Goal: Consume media (video, audio): Consume media (video, audio)

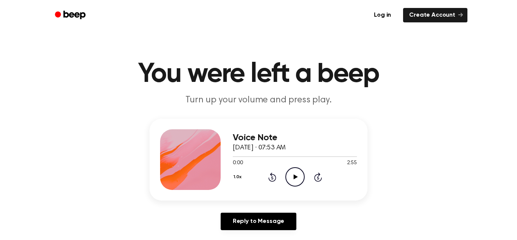
click at [291, 178] on icon "Play Audio" at bounding box center [294, 176] width 19 height 19
click at [291, 178] on icon "Pause Audio" at bounding box center [294, 176] width 19 height 19
click at [271, 174] on icon at bounding box center [272, 176] width 8 height 9
click at [272, 176] on icon at bounding box center [272, 176] width 8 height 9
click at [271, 176] on icon at bounding box center [272, 176] width 8 height 9
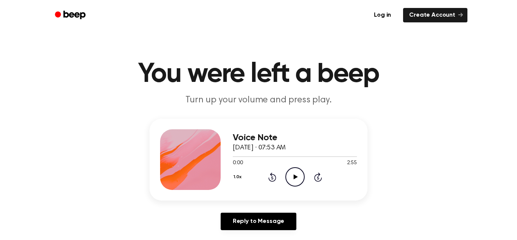
click at [317, 176] on icon "Skip 5 seconds" at bounding box center [318, 177] width 8 height 10
click at [317, 175] on icon "Skip 5 seconds" at bounding box center [318, 177] width 8 height 10
click at [289, 174] on icon "Play Audio" at bounding box center [294, 176] width 19 height 19
click at [313, 177] on div "1.0x Rewind 5 seconds Pause Audio Skip 5 seconds" at bounding box center [295, 176] width 124 height 19
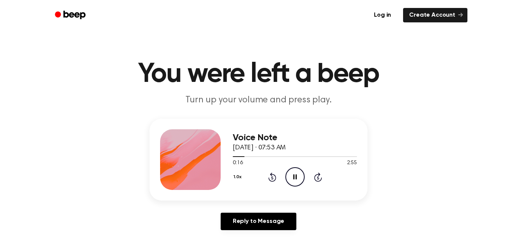
click at [314, 177] on icon at bounding box center [318, 176] width 8 height 9
click at [318, 175] on icon at bounding box center [318, 176] width 8 height 9
click at [317, 175] on icon "Skip 5 seconds" at bounding box center [318, 177] width 8 height 10
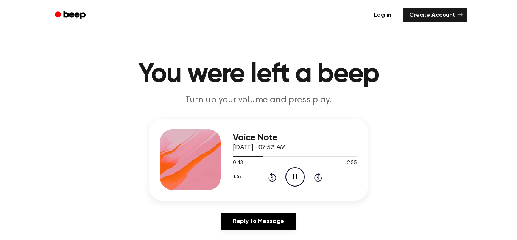
click at [272, 174] on icon "Rewind 5 seconds" at bounding box center [272, 177] width 8 height 10
click at [271, 175] on icon at bounding box center [272, 176] width 8 height 9
click at [270, 176] on icon "Rewind 5 seconds" at bounding box center [272, 177] width 8 height 10
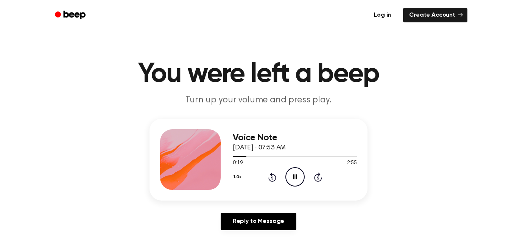
click at [270, 176] on icon "Rewind 5 seconds" at bounding box center [272, 177] width 8 height 10
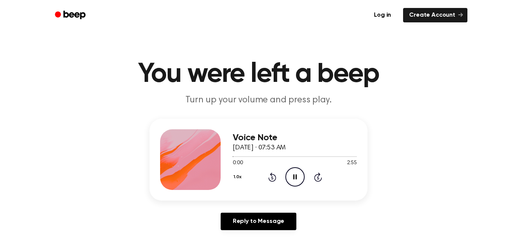
click at [270, 176] on icon "Rewind 5 seconds" at bounding box center [272, 177] width 8 height 10
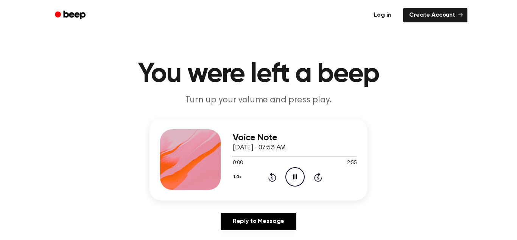
click at [270, 176] on icon "Rewind 5 seconds" at bounding box center [272, 177] width 8 height 10
click at [290, 177] on icon "Pause Audio" at bounding box center [294, 176] width 19 height 19
click at [271, 174] on icon at bounding box center [272, 176] width 8 height 9
click at [272, 174] on icon at bounding box center [272, 176] width 8 height 9
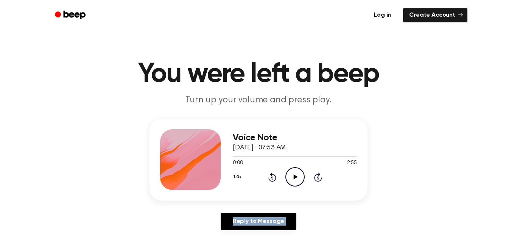
click at [272, 174] on icon at bounding box center [272, 176] width 8 height 9
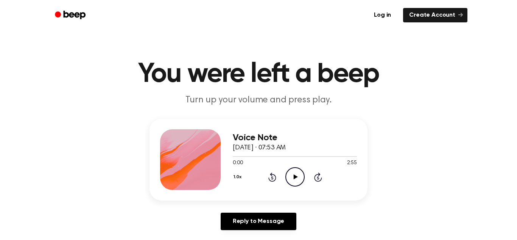
click at [293, 174] on icon at bounding box center [295, 176] width 4 height 5
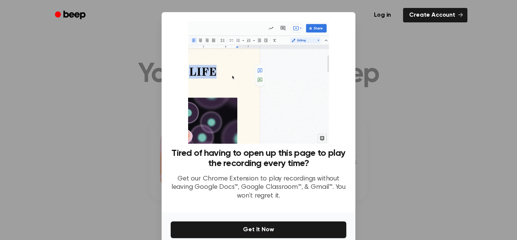
click at [389, 157] on div at bounding box center [258, 120] width 517 height 240
click at [391, 167] on div at bounding box center [258, 120] width 517 height 240
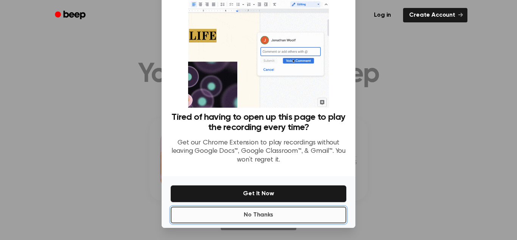
click at [279, 213] on button "No Thanks" at bounding box center [259, 214] width 176 height 17
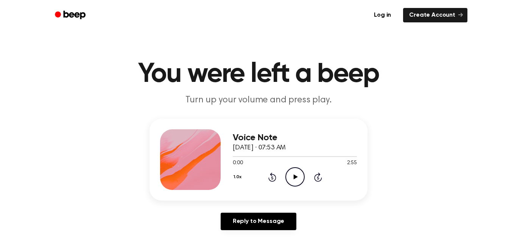
click at [295, 177] on icon at bounding box center [295, 176] width 4 height 5
click at [274, 178] on icon "Rewind 5 seconds" at bounding box center [272, 177] width 8 height 10
click at [274, 177] on icon "Rewind 5 seconds" at bounding box center [272, 177] width 8 height 10
click at [257, 156] on div at bounding box center [295, 156] width 124 height 6
click at [260, 156] on div at bounding box center [295, 156] width 124 height 1
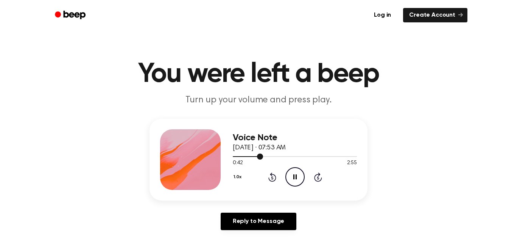
click at [264, 157] on div at bounding box center [295, 156] width 124 height 6
click at [294, 176] on icon at bounding box center [295, 176] width 4 height 5
click at [294, 176] on icon at bounding box center [294, 176] width 3 height 5
click at [294, 176] on icon at bounding box center [295, 176] width 4 height 5
click at [294, 176] on icon at bounding box center [294, 176] width 3 height 5
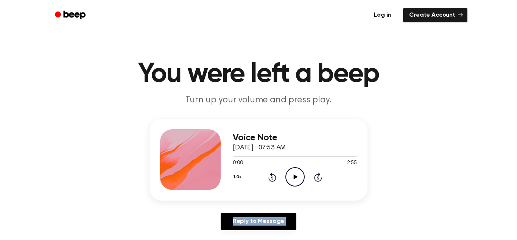
click at [294, 176] on icon at bounding box center [295, 176] width 4 height 5
click at [294, 175] on icon "Pause Audio" at bounding box center [294, 176] width 19 height 19
click at [238, 174] on button "1.0x" at bounding box center [238, 176] width 11 height 13
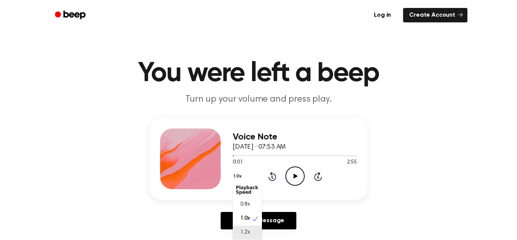
click at [247, 235] on span "1.2x" at bounding box center [244, 232] width 9 height 8
click at [272, 177] on icon at bounding box center [272, 176] width 2 height 3
click at [286, 173] on icon "Play Audio" at bounding box center [294, 175] width 19 height 19
click at [274, 178] on icon "Rewind 5 seconds" at bounding box center [272, 176] width 8 height 10
click at [271, 174] on icon at bounding box center [272, 175] width 8 height 9
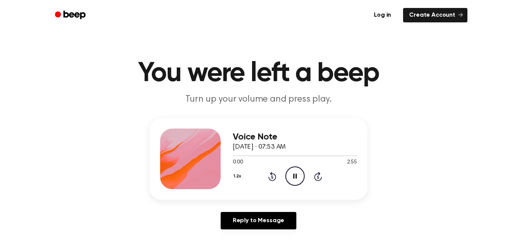
click at [272, 174] on icon at bounding box center [272, 175] width 8 height 9
click at [274, 174] on icon at bounding box center [272, 175] width 8 height 9
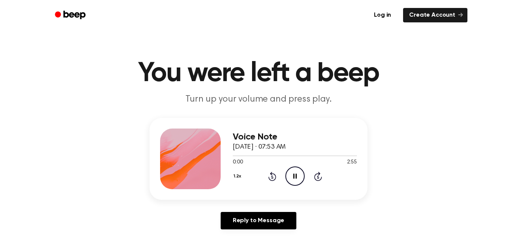
click at [274, 174] on icon at bounding box center [272, 175] width 8 height 9
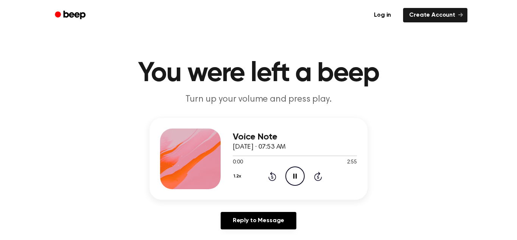
click at [274, 174] on icon at bounding box center [272, 175] width 8 height 9
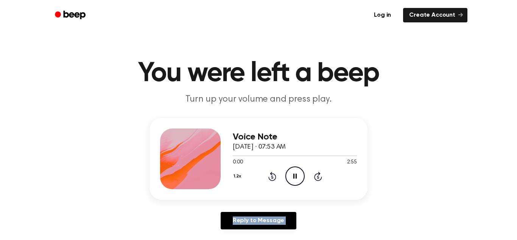
click at [274, 174] on icon at bounding box center [272, 175] width 8 height 9
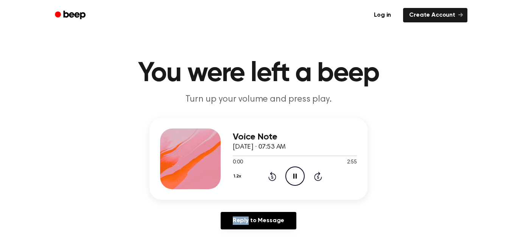
click at [274, 174] on icon at bounding box center [272, 175] width 8 height 9
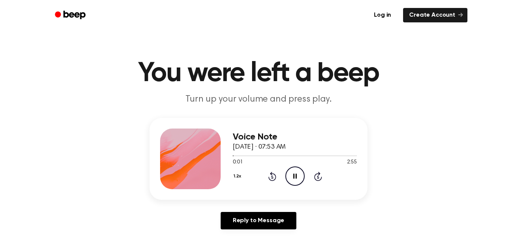
click at [274, 174] on icon at bounding box center [272, 175] width 8 height 9
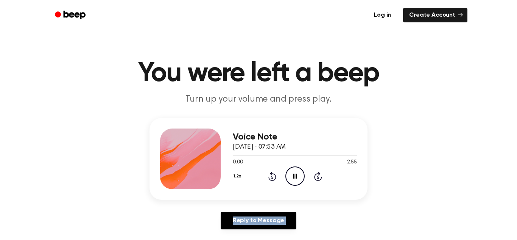
click at [274, 174] on icon at bounding box center [272, 175] width 8 height 9
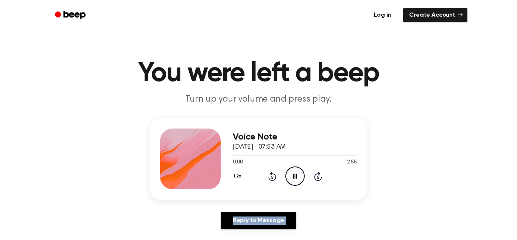
click at [274, 174] on icon at bounding box center [272, 175] width 8 height 9
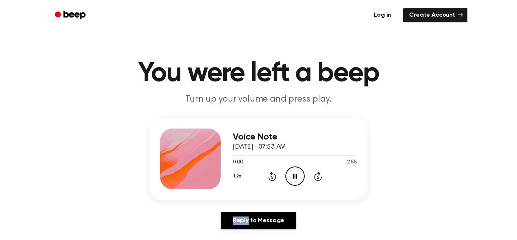
click at [274, 174] on icon at bounding box center [272, 175] width 8 height 9
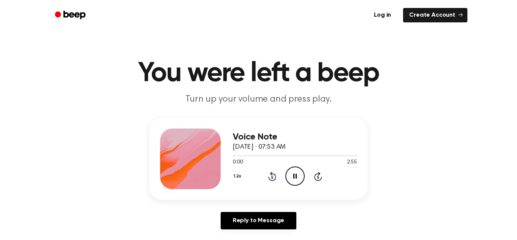
click at [274, 174] on icon at bounding box center [272, 175] width 8 height 9
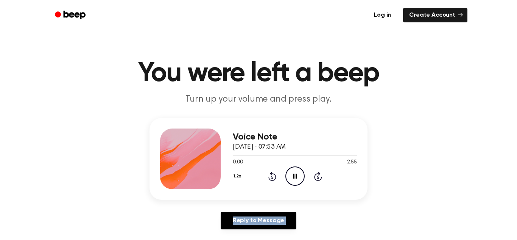
click at [274, 174] on icon at bounding box center [272, 175] width 8 height 9
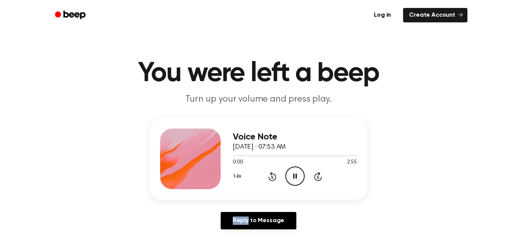
click at [274, 174] on icon at bounding box center [272, 175] width 8 height 9
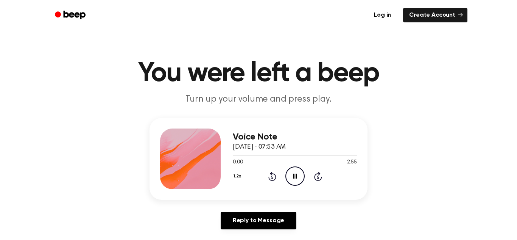
click at [274, 174] on icon at bounding box center [272, 175] width 8 height 9
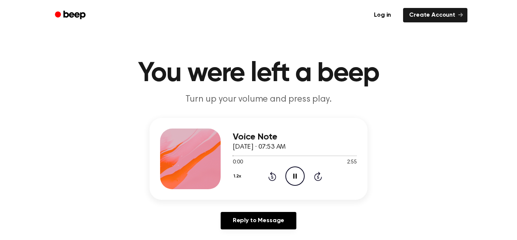
click at [274, 174] on icon at bounding box center [272, 175] width 8 height 9
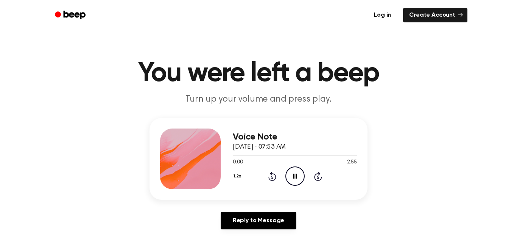
click at [274, 174] on icon at bounding box center [272, 175] width 8 height 9
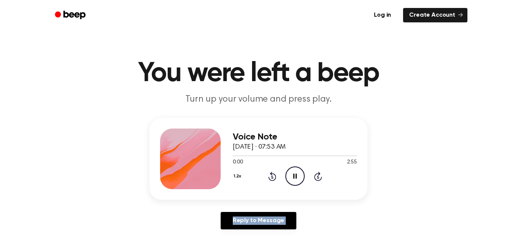
click at [274, 174] on icon at bounding box center [272, 175] width 8 height 9
